Goal: Download file/media

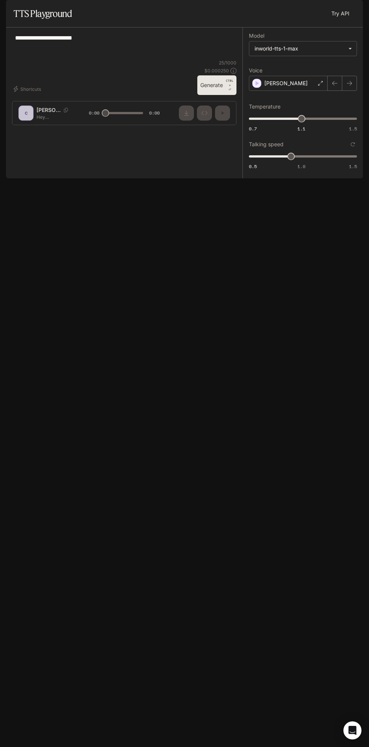
type textarea "**********"
click at [230, 87] on p "CTRL +" at bounding box center [230, 82] width 8 height 9
type input "*"
click at [186, 116] on icon "Download audio" at bounding box center [186, 112] width 5 height 5
